Goal: Information Seeking & Learning: Learn about a topic

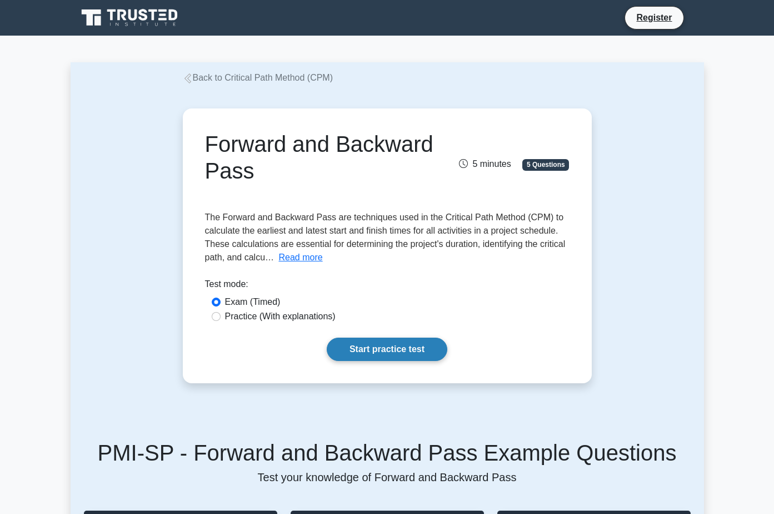
click at [381, 360] on link "Start practice test" at bounding box center [387, 348] width 121 height 23
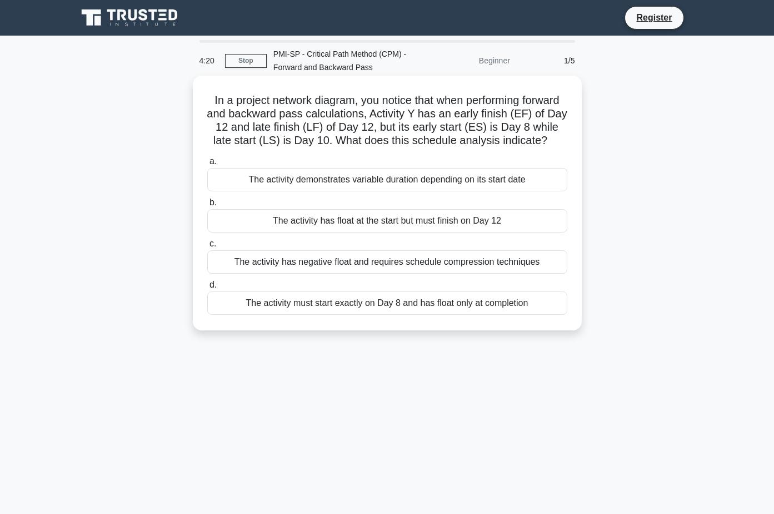
click at [328, 226] on div "The activity has float at the start but must finish on Day 12" at bounding box center [387, 220] width 360 height 23
click at [207, 206] on input "b. The activity has float at the start but must finish on Day 12" at bounding box center [207, 202] width 0 height 7
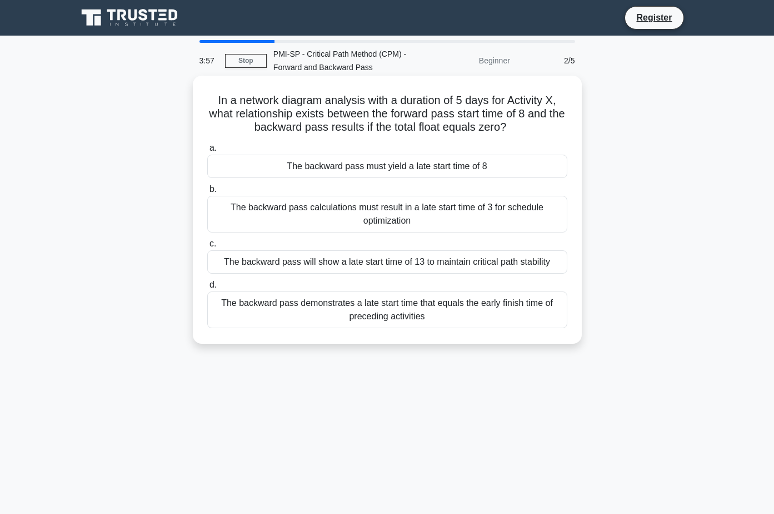
click at [347, 309] on div "The backward pass demonstrates a late start time that equals the early finish t…" at bounding box center [387, 309] width 360 height 37
click at [207, 288] on input "d. The backward pass demonstrates a late start time that equals the early finis…" at bounding box center [207, 284] width 0 height 7
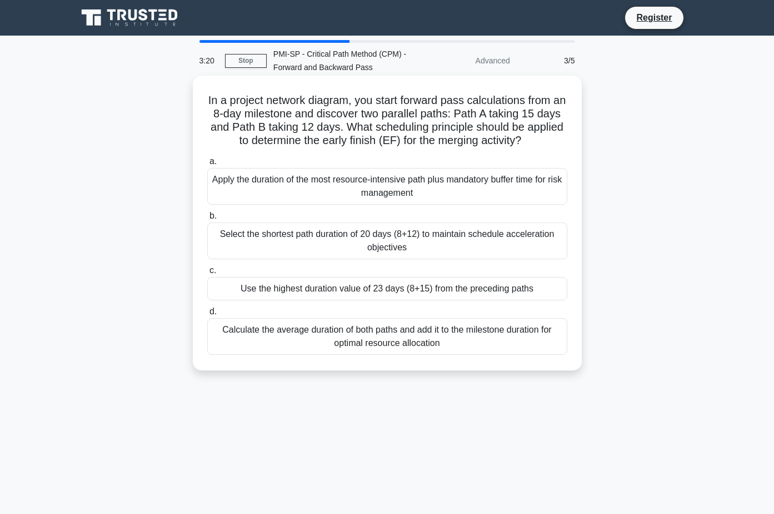
click at [379, 342] on div "Calculate the average duration of both paths and add it to the milestone durati…" at bounding box center [387, 336] width 360 height 37
click at [207, 315] on input "d. Calculate the average duration of both paths and add it to the milestone dur…" at bounding box center [207, 311] width 0 height 7
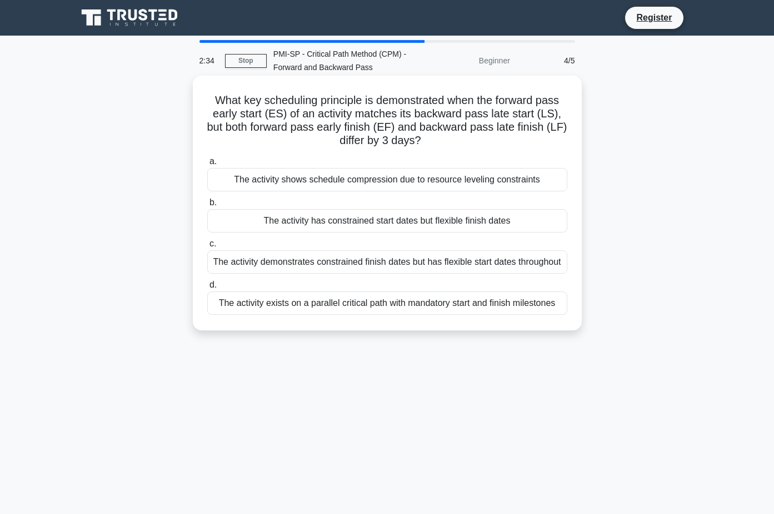
click at [307, 268] on div "The activity demonstrates constrained finish dates but has flexible start dates…" at bounding box center [387, 261] width 360 height 23
click at [207, 247] on input "c. The activity demonstrates constrained finish dates but has flexible start da…" at bounding box center [207, 243] width 0 height 7
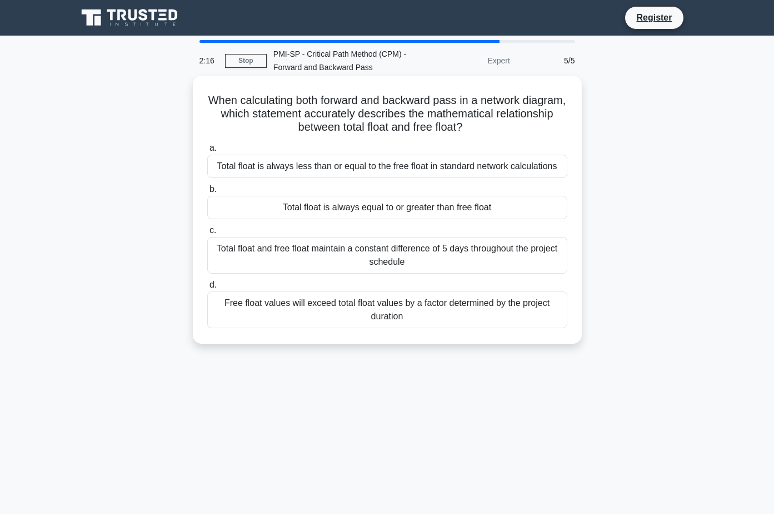
click at [316, 211] on div "Total float is always equal to or greater than free float" at bounding box center [387, 207] width 360 height 23
click at [207, 193] on input "b. Total float is always equal to or greater than free float" at bounding box center [207, 189] width 0 height 7
